Goal: Task Accomplishment & Management: Manage account settings

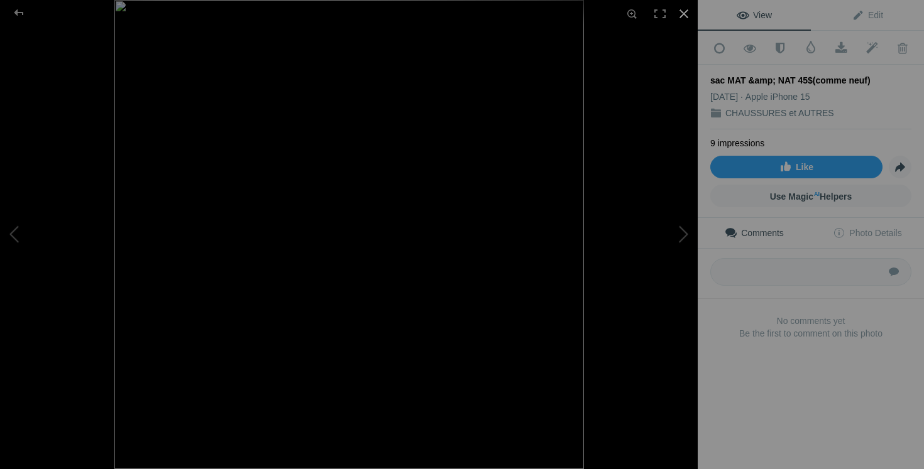
click at [684, 8] on div at bounding box center [684, 14] width 28 height 28
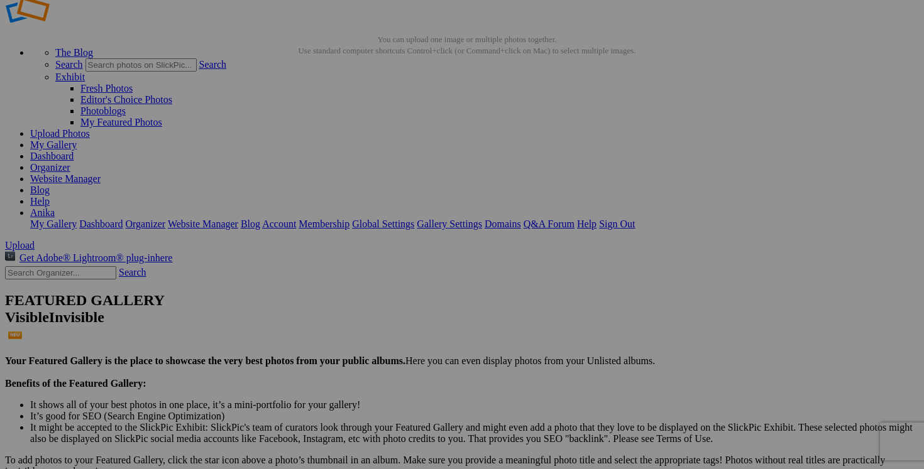
scroll to position [33, 0]
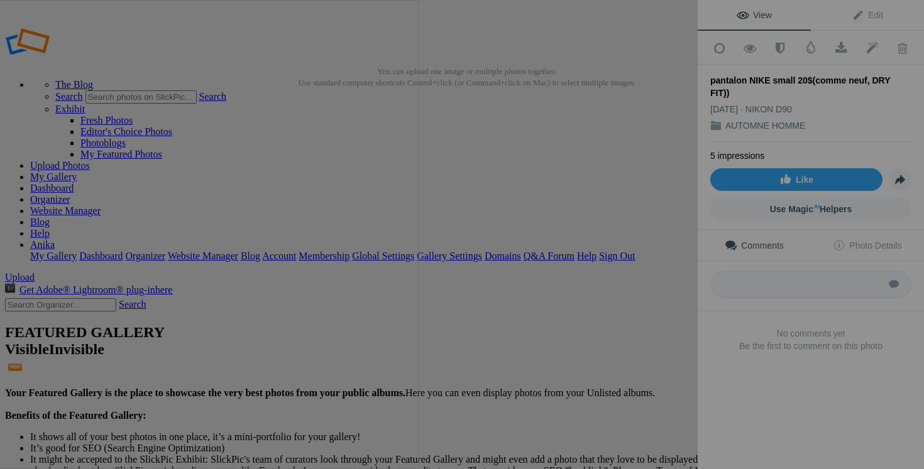
click at [660, 302] on button at bounding box center [650, 234] width 94 height 169
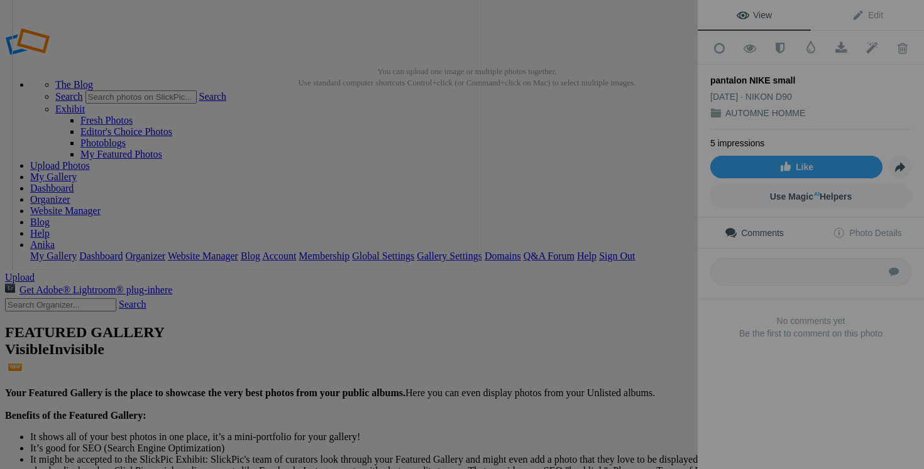
click at [745, 428] on div "View Edit Add to Quick Collection Remove from Quick Collection Hide from Public…" at bounding box center [811, 234] width 226 height 469
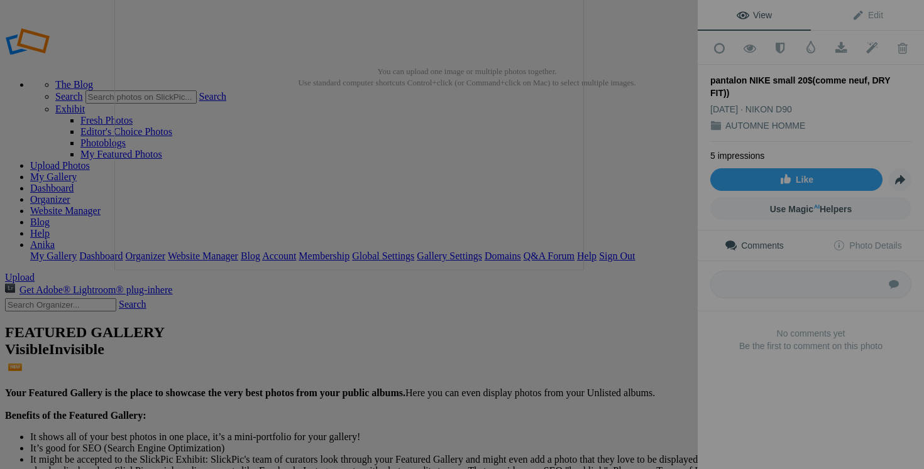
click at [671, 36] on div at bounding box center [463, 35] width 698 height 469
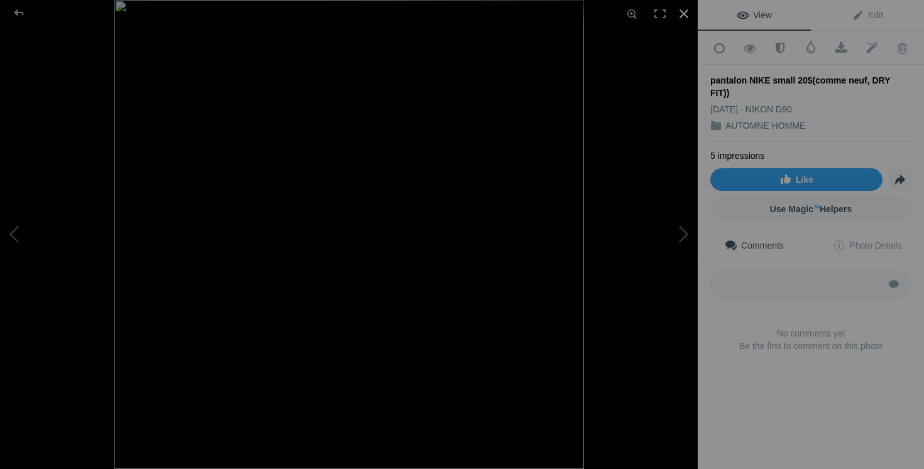
click at [683, 9] on div at bounding box center [684, 14] width 28 height 28
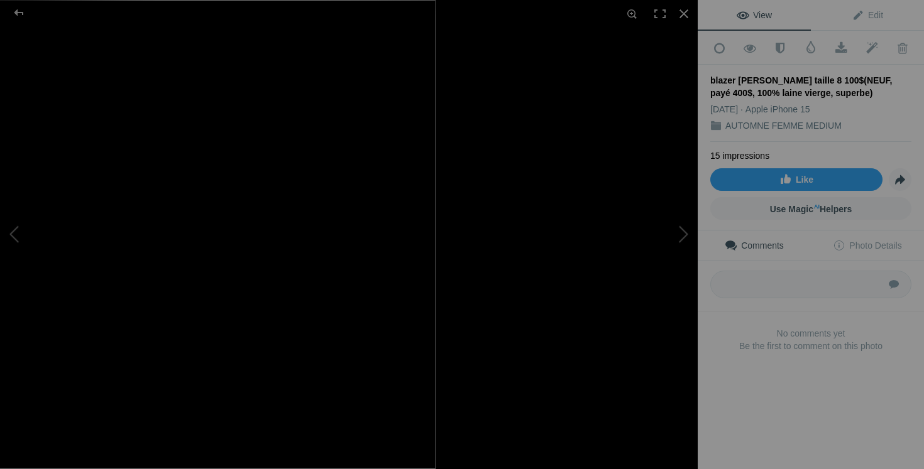
click at [677, 229] on button at bounding box center [650, 234] width 94 height 169
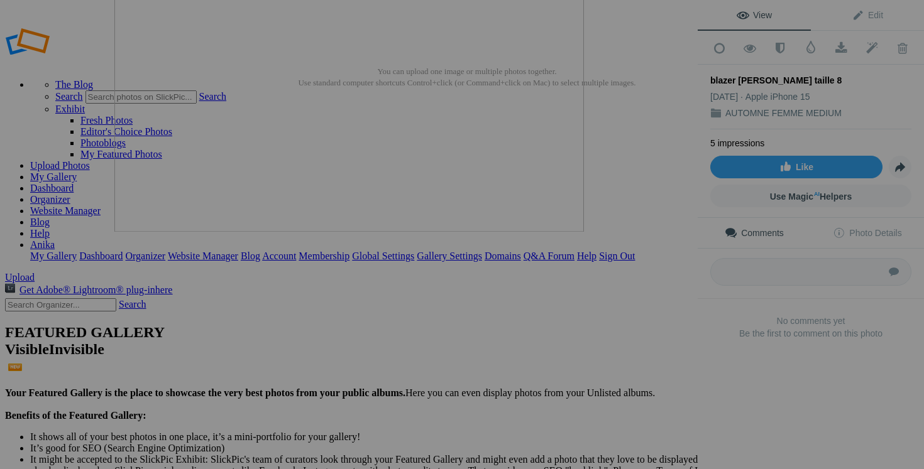
click at [672, 222] on button at bounding box center [650, 234] width 94 height 169
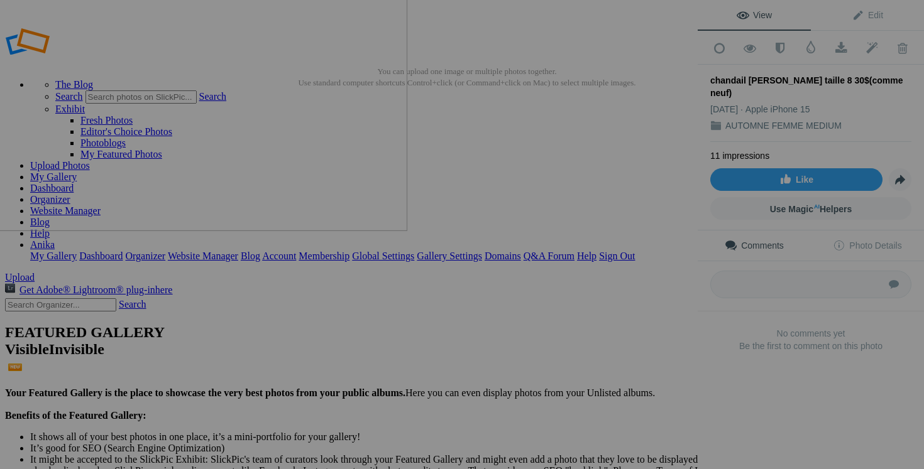
click at [671, 273] on button at bounding box center [650, 234] width 94 height 169
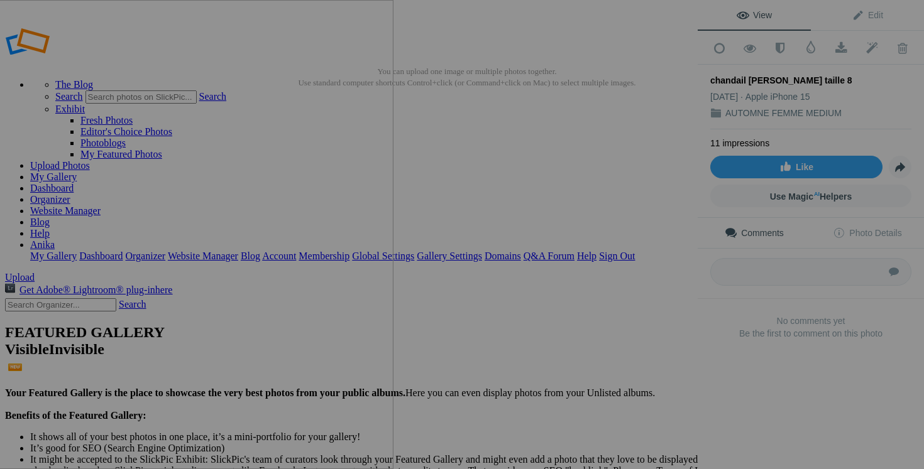
click at [656, 315] on button at bounding box center [650, 234] width 94 height 169
click at [672, 263] on button at bounding box center [650, 234] width 94 height 169
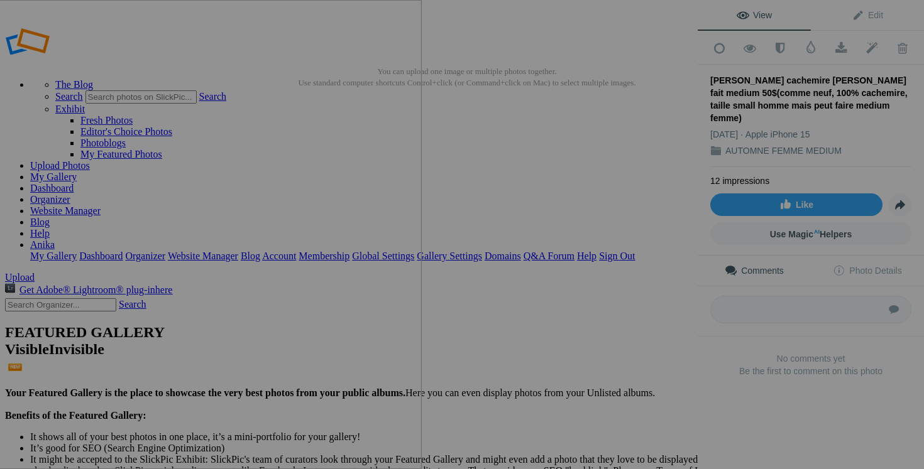
click at [664, 273] on button at bounding box center [650, 234] width 94 height 169
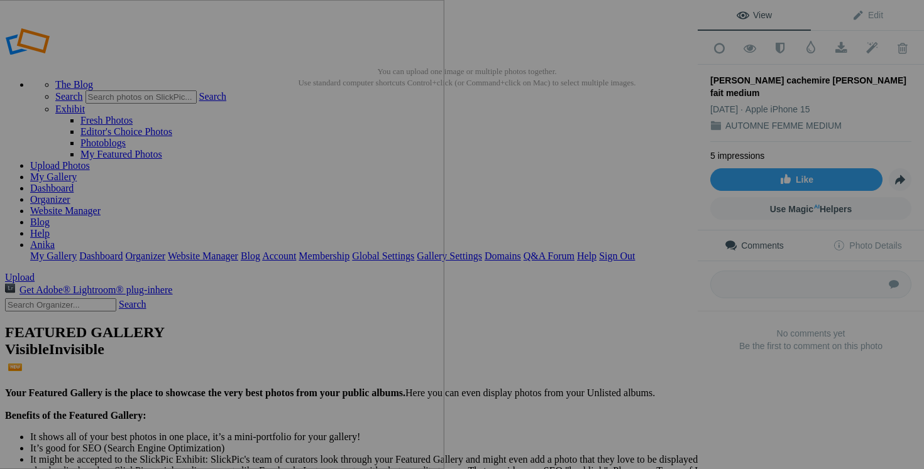
click at [671, 298] on button at bounding box center [650, 234] width 94 height 169
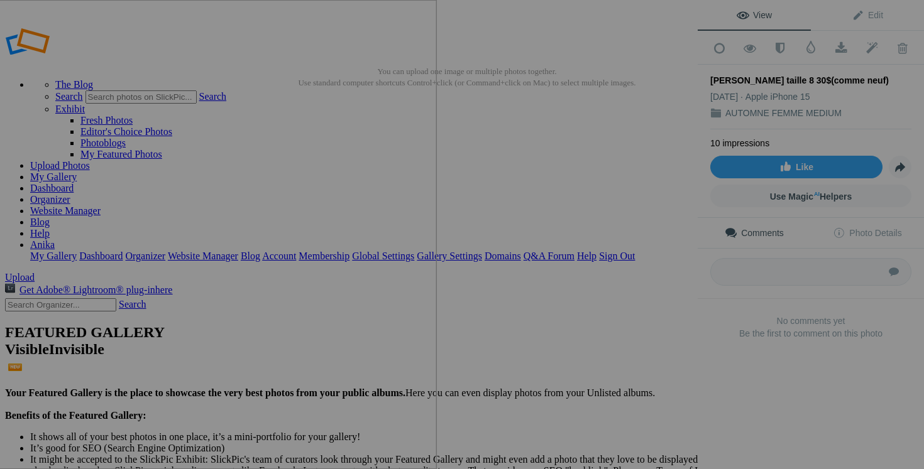
click at [645, 255] on button at bounding box center [650, 234] width 94 height 169
click at [678, 274] on button at bounding box center [650, 234] width 94 height 169
click at [672, 270] on button at bounding box center [650, 234] width 94 height 169
click at [662, 302] on button at bounding box center [650, 234] width 94 height 169
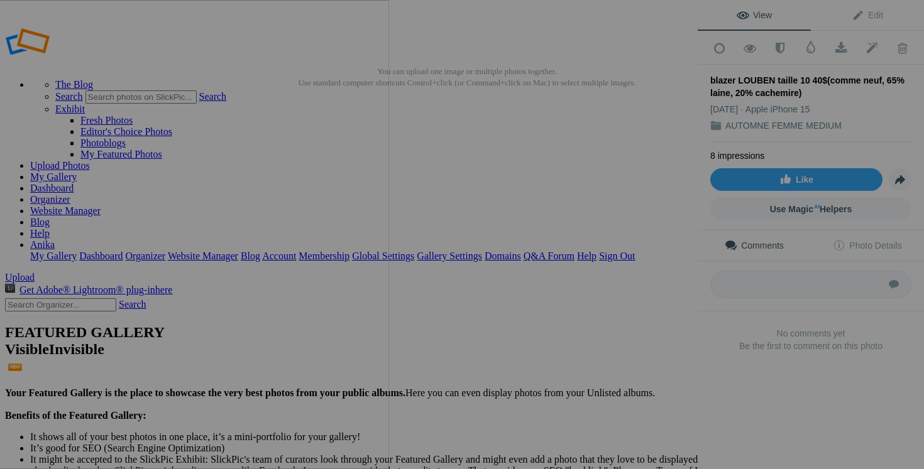
click at [619, 256] on button at bounding box center [650, 234] width 94 height 169
click at [637, 255] on button at bounding box center [650, 234] width 94 height 169
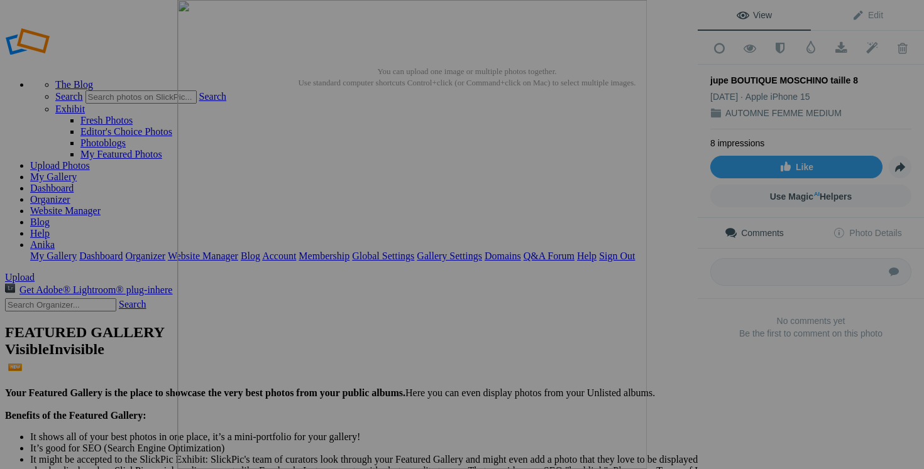
click at [653, 296] on button at bounding box center [650, 234] width 94 height 169
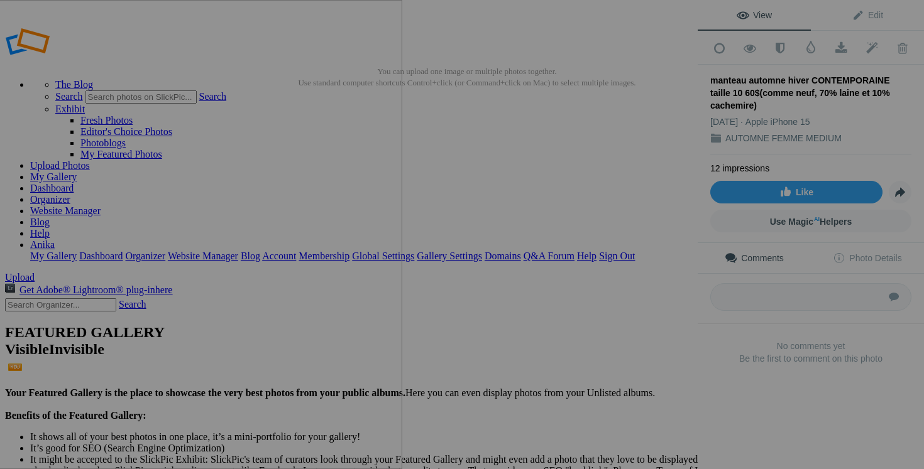
click at [644, 265] on button at bounding box center [650, 234] width 94 height 169
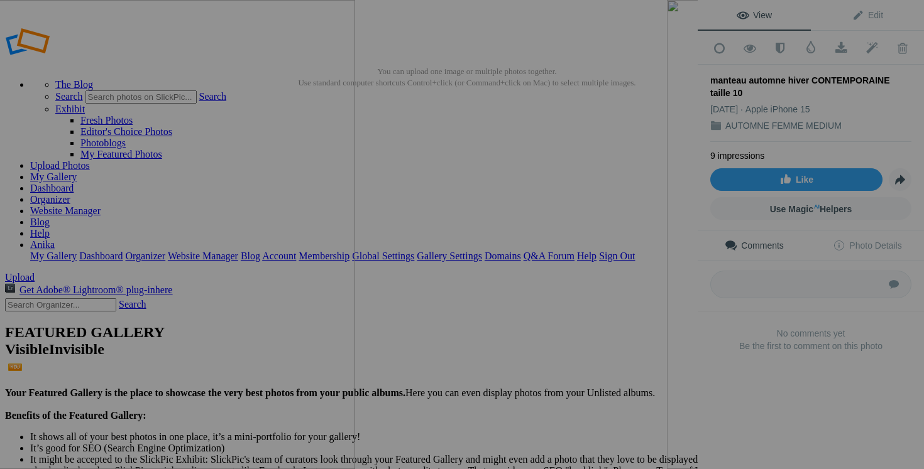
click at [480, 236] on div "blazer [PERSON_NAME] taille 8" at bounding box center [349, 234] width 698 height 469
click at [659, 309] on button at bounding box center [650, 234] width 94 height 169
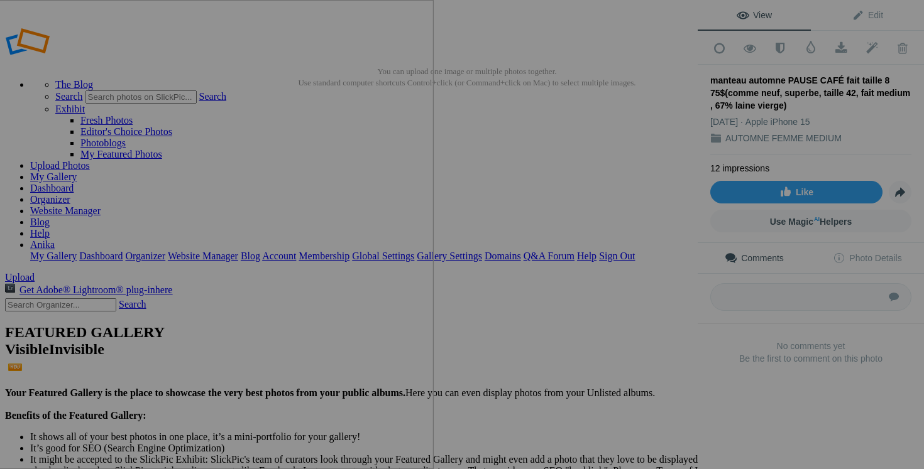
click at [650, 274] on button at bounding box center [650, 234] width 94 height 169
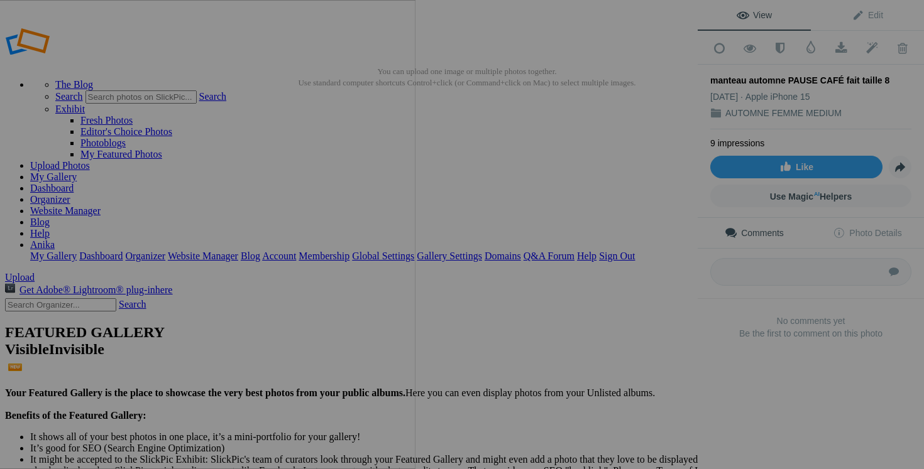
click at [670, 270] on button at bounding box center [650, 234] width 94 height 169
click at [637, 295] on button at bounding box center [650, 234] width 94 height 169
click at [677, 278] on button at bounding box center [650, 234] width 94 height 169
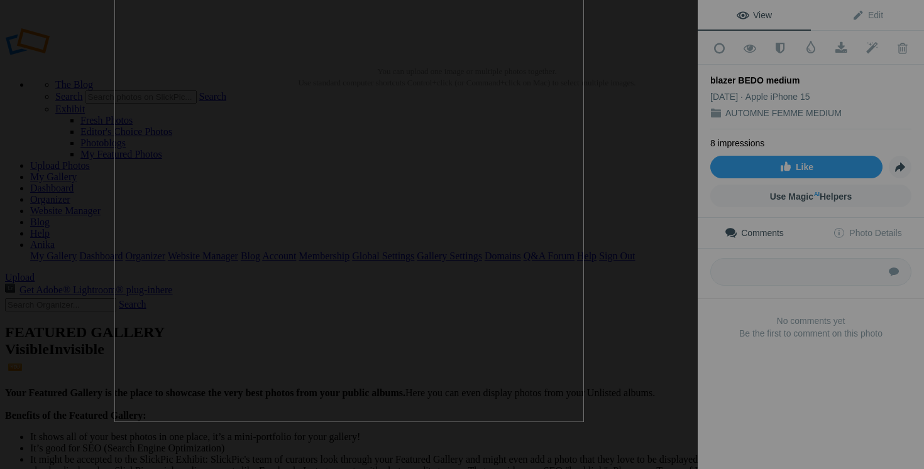
click at [655, 258] on button at bounding box center [650, 234] width 94 height 169
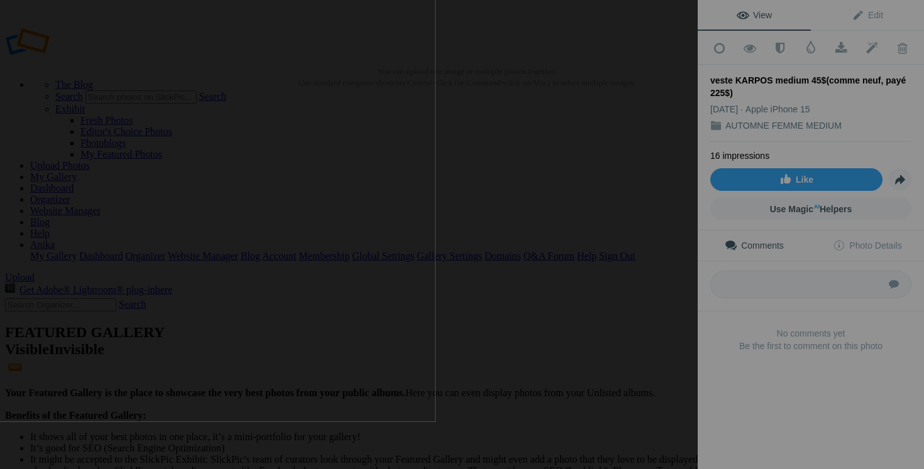
click at [699, 341] on div "No comments yet Be the first to comment on this photo" at bounding box center [811, 346] width 226 height 50
click at [674, 296] on button at bounding box center [650, 234] width 94 height 169
click at [647, 257] on button at bounding box center [650, 234] width 94 height 169
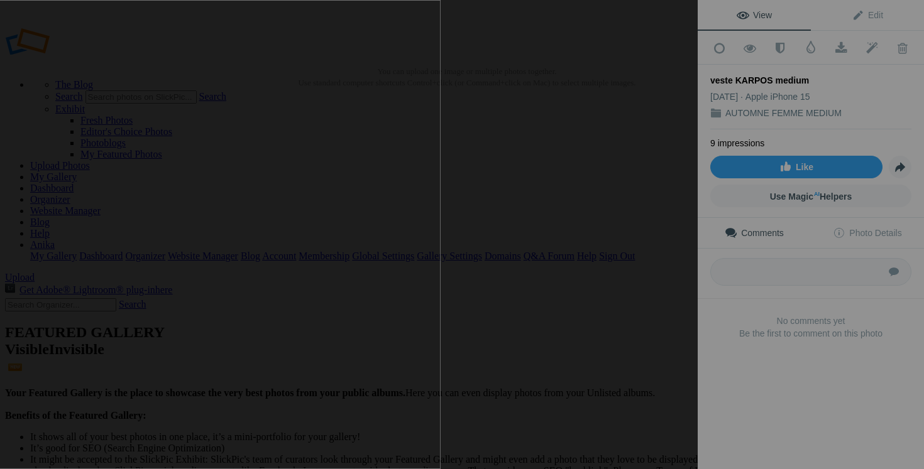
click at [677, 275] on button at bounding box center [650, 234] width 94 height 169
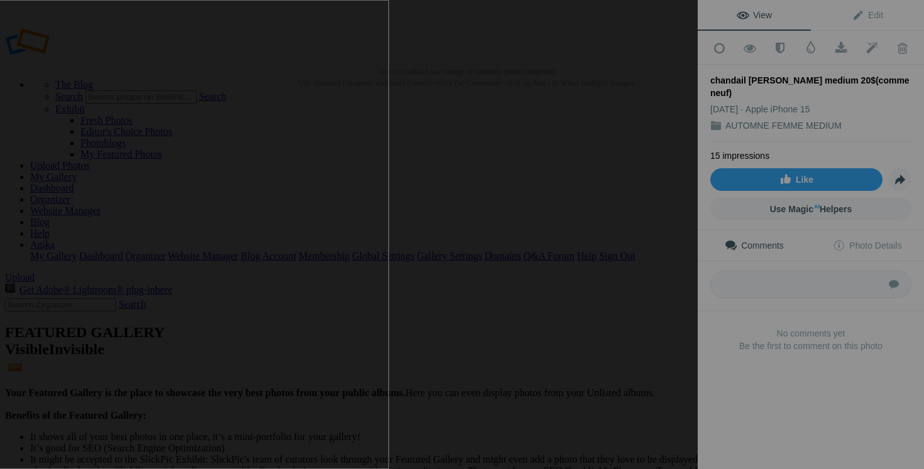
click at [638, 307] on button at bounding box center [650, 234] width 94 height 169
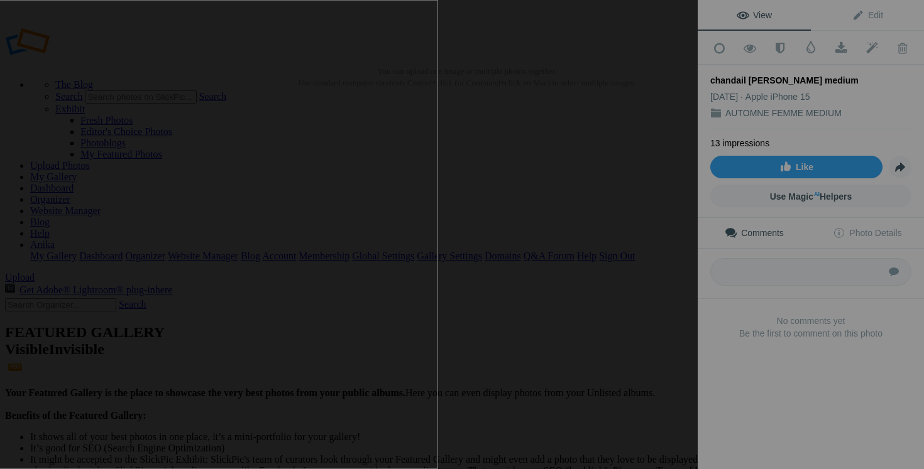
click at [686, 278] on button at bounding box center [650, 234] width 94 height 169
click at [667, 260] on button at bounding box center [650, 234] width 94 height 169
